Goal: Information Seeking & Learning: Learn about a topic

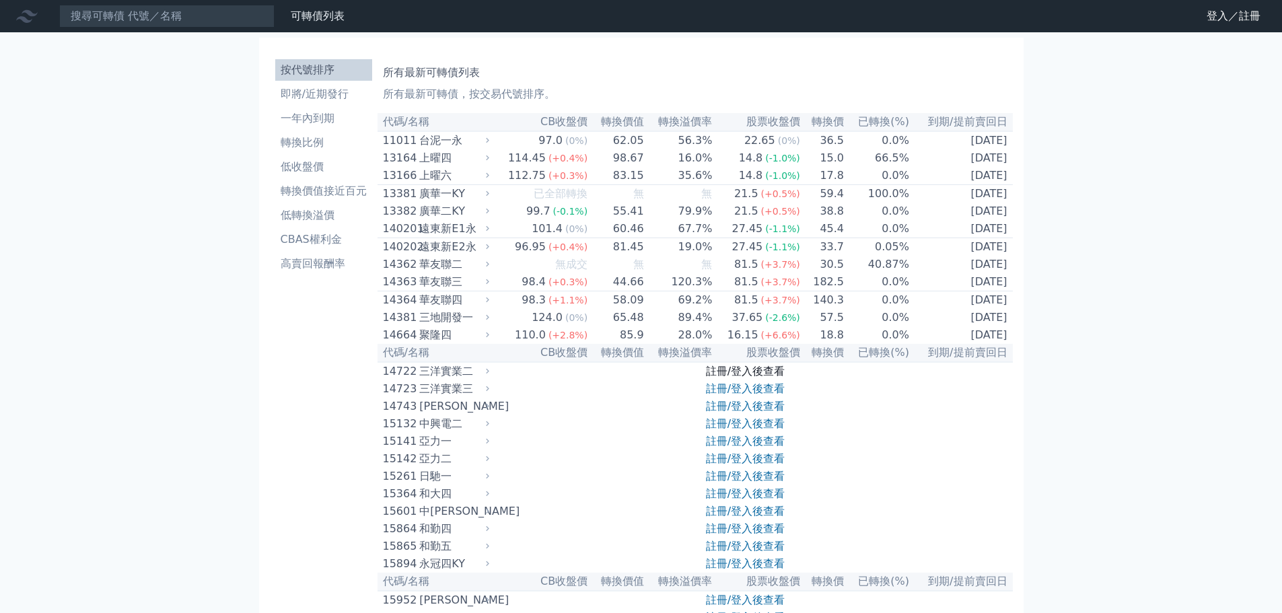
click at [731, 378] on link "註冊/登入後查看" at bounding box center [745, 371] width 79 height 13
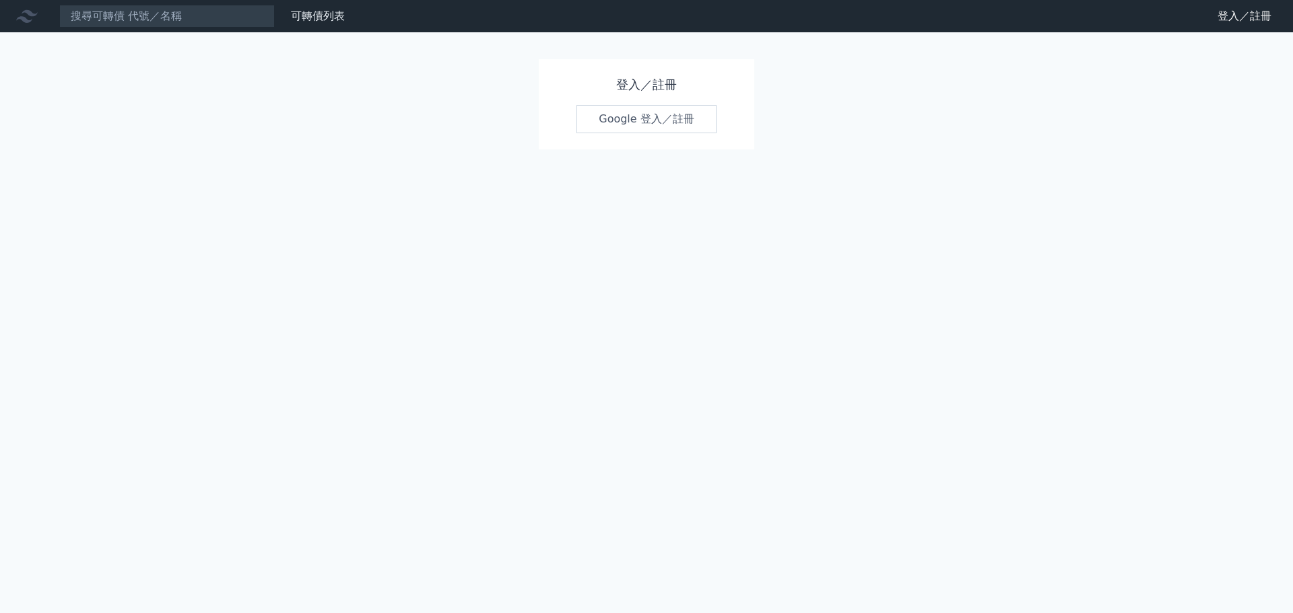
click at [663, 119] on link "Google 登入／註冊" at bounding box center [646, 119] width 140 height 28
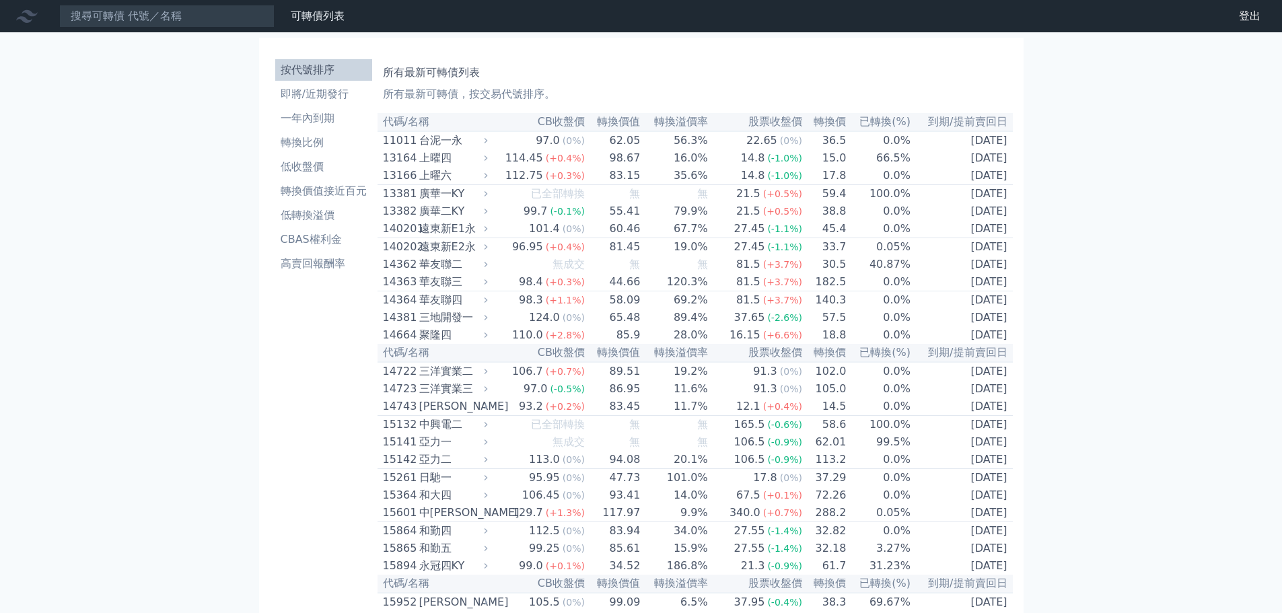
scroll to position [6485, 0]
